Goal: Task Accomplishment & Management: Use online tool/utility

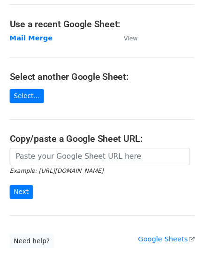
scroll to position [88, 0]
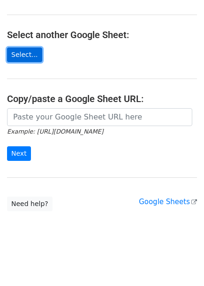
click at [26, 56] on link "Select..." at bounding box center [24, 54] width 35 height 15
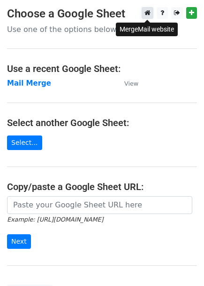
click at [145, 12] on icon at bounding box center [148, 12] width 6 height 7
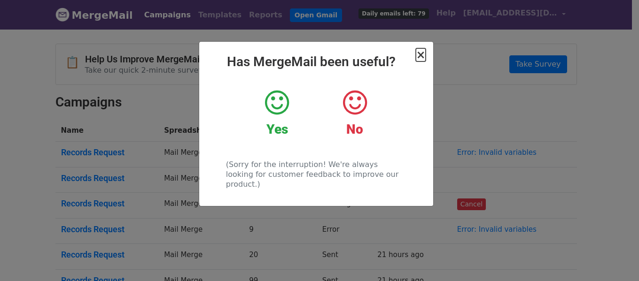
click at [423, 54] on span "×" at bounding box center [420, 54] width 9 height 13
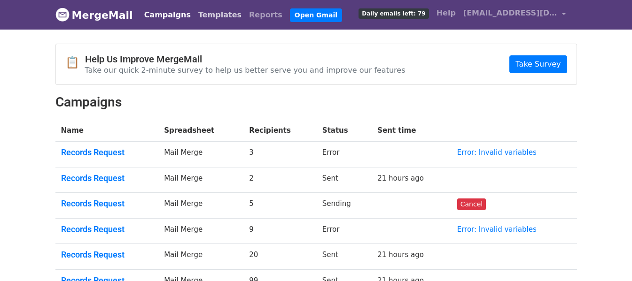
click at [199, 17] on link "Templates" at bounding box center [220, 15] width 51 height 19
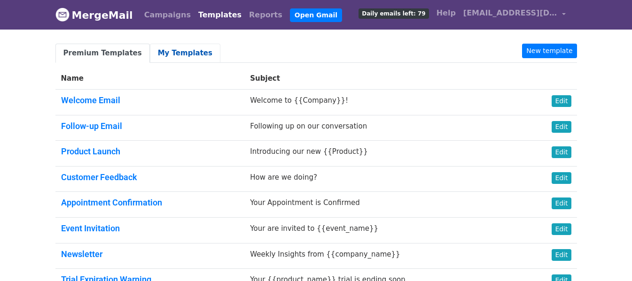
click at [168, 51] on link "My Templates" at bounding box center [185, 53] width 70 height 19
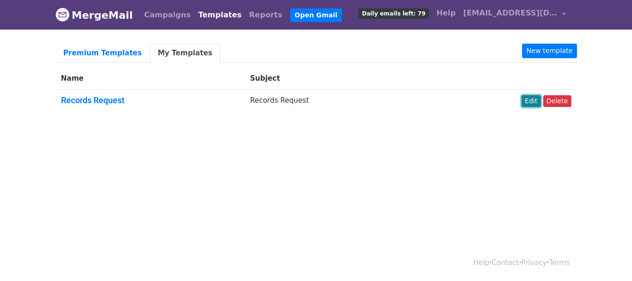
click at [537, 101] on link "Edit" at bounding box center [531, 101] width 19 height 12
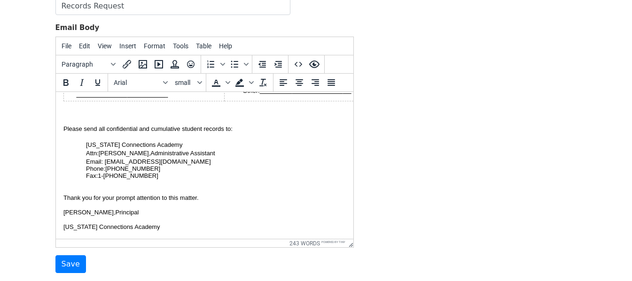
scroll to position [141, 0]
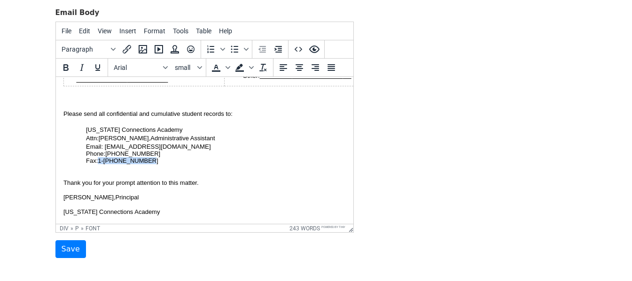
drag, startPoint x: 140, startPoint y: 154, endPoint x: 99, endPoint y: 154, distance: 41.3
click at [99, 157] on p "Fax:1- 866-360-0114" at bounding box center [216, 160] width 260 height 7
paste body
click at [97, 156] on span "1-463-800-1949" at bounding box center [127, 160] width 61 height 8
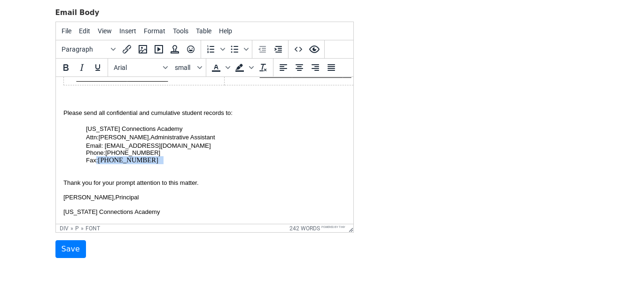
drag, startPoint x: 149, startPoint y: 153, endPoint x: 96, endPoint y: 152, distance: 53.1
click at [96, 156] on p "Fax: 1-463-800-1949" at bounding box center [216, 160] width 260 height 8
click at [109, 142] on span "chlopurcell@inca.connectionsacademy.org" at bounding box center [157, 145] width 106 height 7
click at [121, 156] on span "1-463-800-1949" at bounding box center [127, 160] width 61 height 8
drag, startPoint x: 144, startPoint y: 152, endPoint x: 96, endPoint y: 151, distance: 48.4
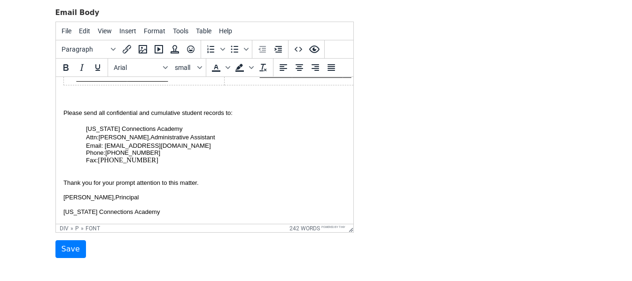
click at [96, 156] on p "Fax: 1-463-800-1949" at bounding box center [216, 160] width 260 height 8
drag, startPoint x: 148, startPoint y: 153, endPoint x: 97, endPoint y: 153, distance: 51.2
click at [97, 156] on p "Fax: 1-463-800-1949" at bounding box center [216, 160] width 260 height 8
click at [162, 66] on div "Fonts" at bounding box center [166, 67] width 8 height 5
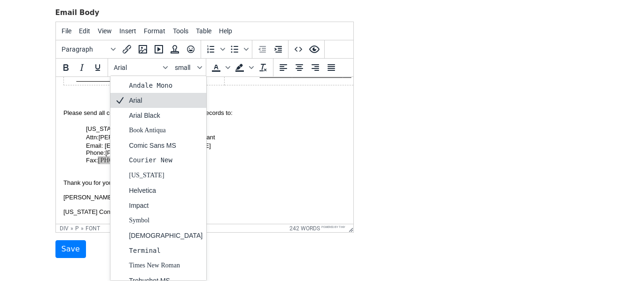
click at [142, 99] on div "Arial" at bounding box center [166, 100] width 74 height 11
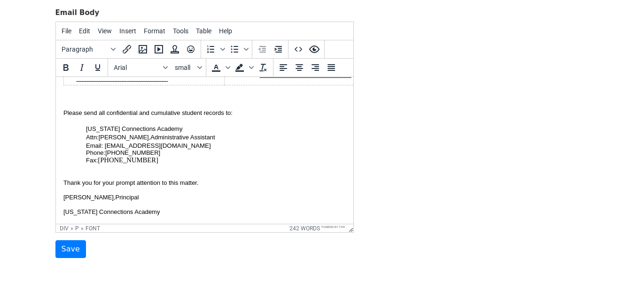
click at [149, 144] on p "Email: chlopurcell@inca.connectionsacademy.org Phone: 812-805-0413" at bounding box center [216, 149] width 260 height 14
click at [131, 147] on p "Email: chlopurcell@inca.connectionsacademy.org Phone: 812-805-0413" at bounding box center [216, 149] width 260 height 14
click at [117, 156] on span "1-463-800-1949" at bounding box center [127, 160] width 61 height 8
drag, startPoint x: 141, startPoint y: 151, endPoint x: 100, endPoint y: 149, distance: 41.4
click at [100, 156] on span "1-463-800-1949" at bounding box center [127, 160] width 61 height 8
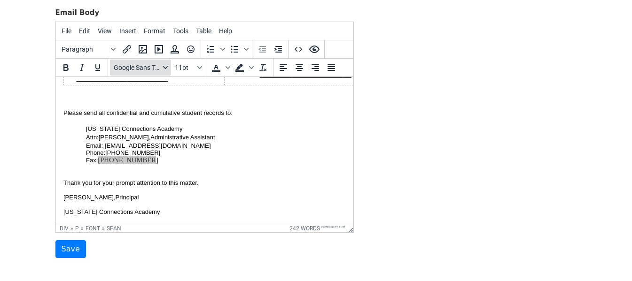
click at [152, 70] on span "Google Sans Text" at bounding box center [137, 68] width 46 height 8
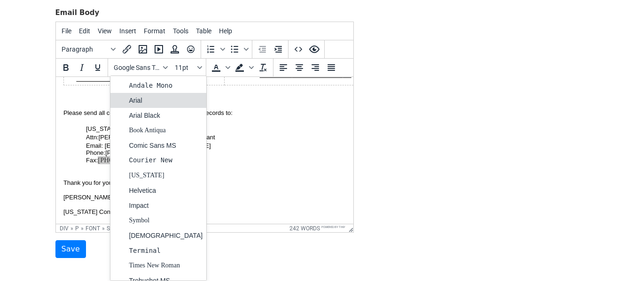
click at [135, 99] on div "Arial" at bounding box center [166, 100] width 74 height 11
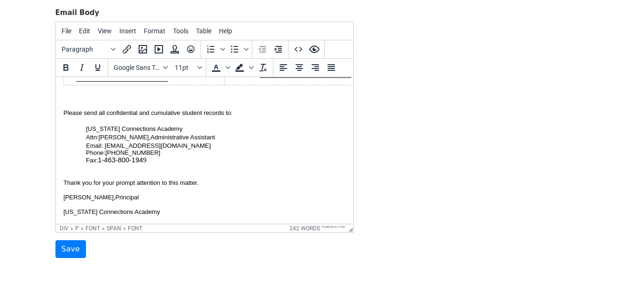
click at [144, 156] on span "1-463-800-194 9" at bounding box center [121, 160] width 48 height 8
click at [133, 156] on font "1-463-800-194" at bounding box center [117, 160] width 41 height 8
drag, startPoint x: 143, startPoint y: 152, endPoint x: 100, endPoint y: 152, distance: 43.2
click at [100, 157] on font "1-463-800-194 9" at bounding box center [122, 160] width 50 height 7
click at [132, 71] on span "Google Sans Text" at bounding box center [137, 68] width 46 height 8
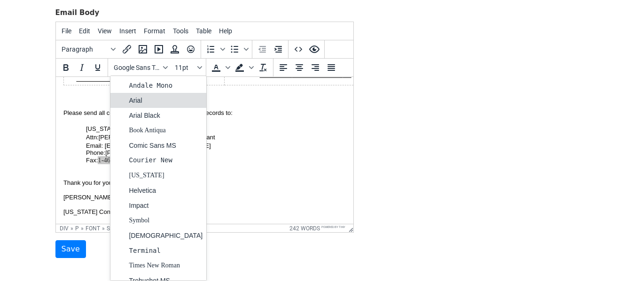
click at [129, 97] on div "Arial" at bounding box center [166, 100] width 74 height 11
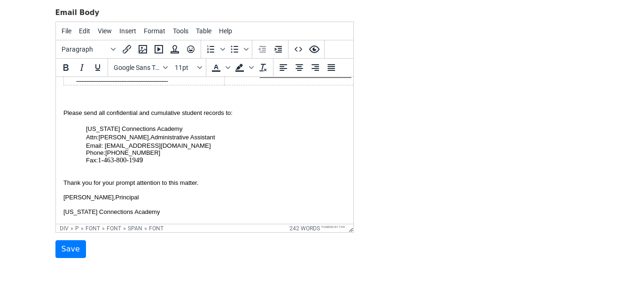
click at [162, 156] on p "Fax: 1-463-800-194 9" at bounding box center [216, 160] width 260 height 8
click at [142, 156] on font "9" at bounding box center [141, 160] width 4 height 8
click at [143, 73] on button "Google Sans Text" at bounding box center [140, 68] width 61 height 16
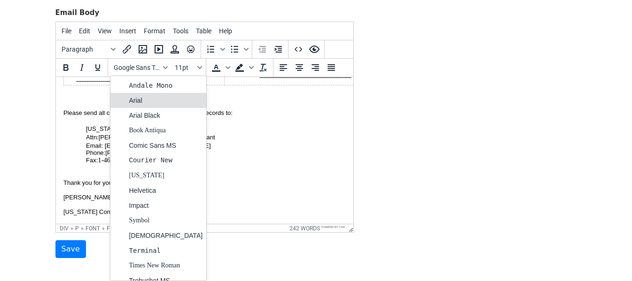
click at [141, 100] on div "Arial" at bounding box center [166, 100] width 74 height 11
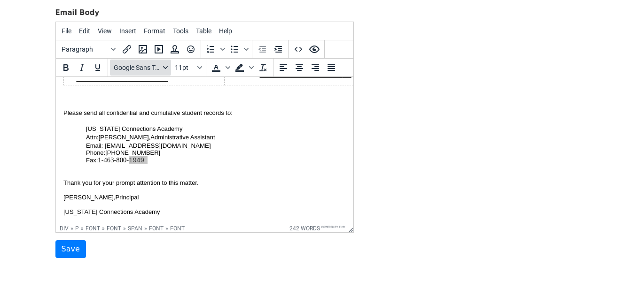
click at [144, 71] on span "Google Sans Text" at bounding box center [137, 68] width 46 height 8
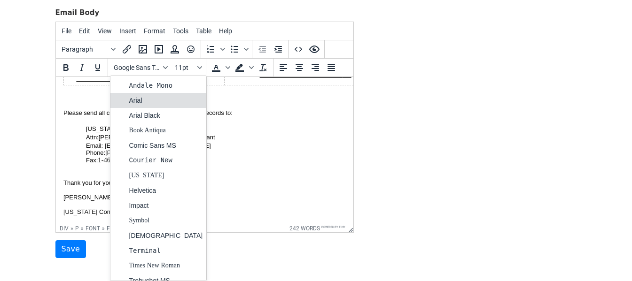
click at [140, 101] on div "Arial" at bounding box center [166, 100] width 74 height 11
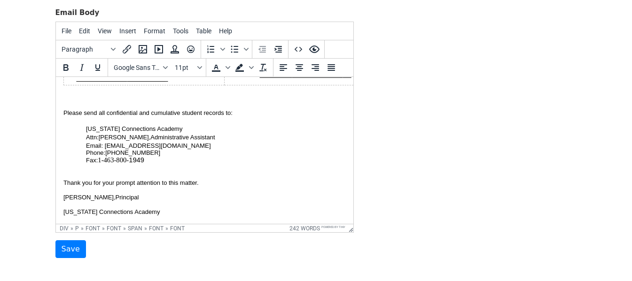
click at [115, 156] on font "1-463-800- 194" at bounding box center [118, 160] width 42 height 8
click at [120, 156] on font "1-463-800- 194" at bounding box center [118, 160] width 42 height 8
drag, startPoint x: 144, startPoint y: 152, endPoint x: 100, endPoint y: 149, distance: 44.2
click at [100, 156] on span "1-463-800- 194 9" at bounding box center [120, 160] width 47 height 8
click at [197, 68] on icon "Font sizes" at bounding box center [199, 67] width 5 height 5
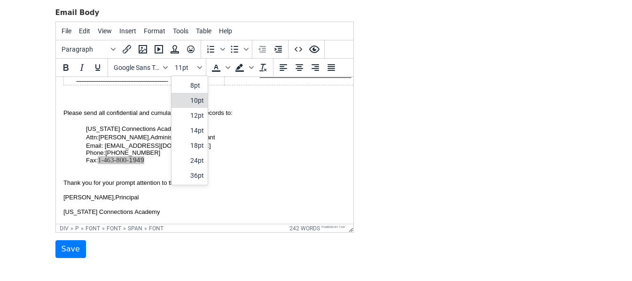
click at [193, 95] on div "10pt" at bounding box center [197, 100] width 14 height 11
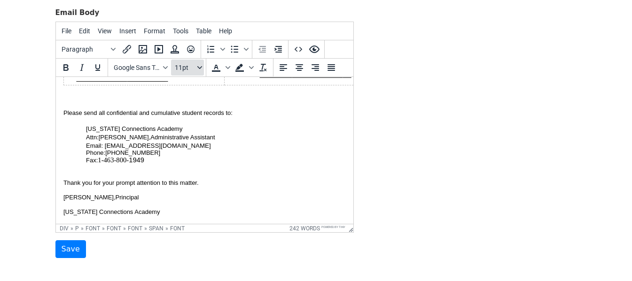
click at [193, 66] on span "11pt" at bounding box center [185, 68] width 21 height 8
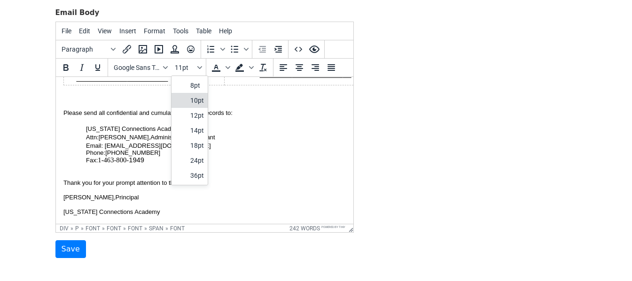
click at [195, 97] on div "10pt" at bounding box center [197, 100] width 14 height 11
click at [146, 164] on p at bounding box center [216, 167] width 260 height 7
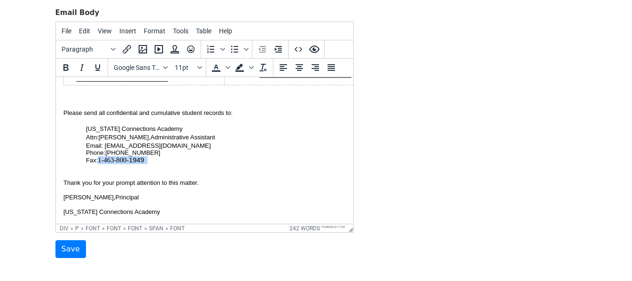
drag, startPoint x: 148, startPoint y: 152, endPoint x: 100, endPoint y: 149, distance: 48.0
click at [100, 157] on font "1-463-800- 194 9" at bounding box center [122, 160] width 51 height 7
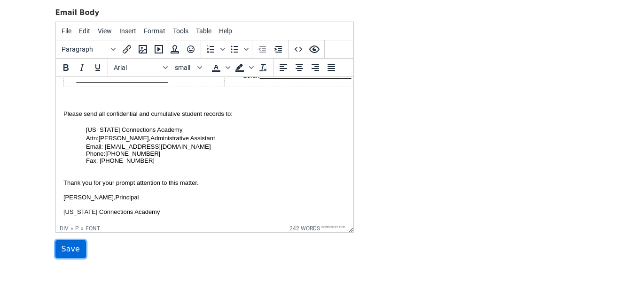
click at [65, 253] on input "Save" at bounding box center [70, 250] width 31 height 18
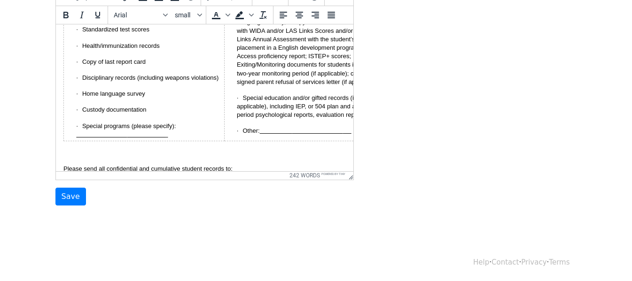
scroll to position [297, 0]
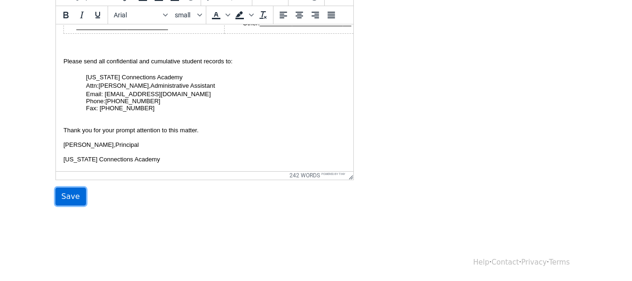
click at [64, 197] on input "Save" at bounding box center [70, 197] width 31 height 18
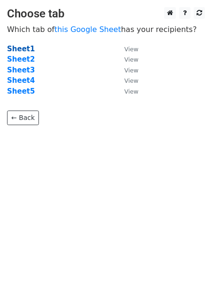
click at [25, 46] on strong "Sheet1" at bounding box center [21, 49] width 28 height 8
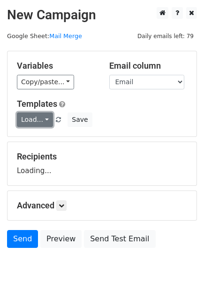
click at [38, 123] on link "Load..." at bounding box center [35, 119] width 36 height 15
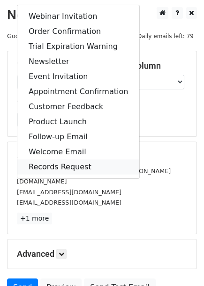
click at [61, 164] on link "Records Request" at bounding box center [78, 166] width 122 height 15
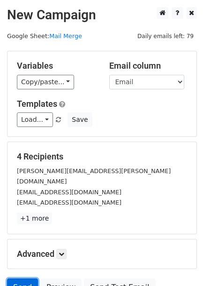
click at [24, 279] on link "Send" at bounding box center [22, 287] width 31 height 18
